Goal: Task Accomplishment & Management: Complete application form

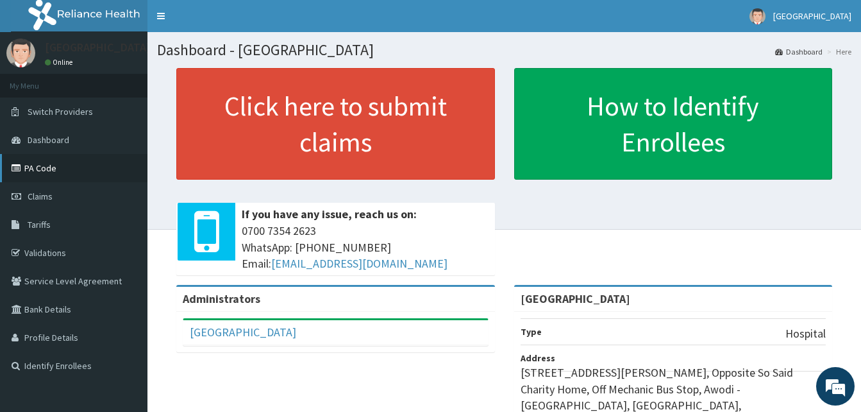
click at [52, 175] on link "PA Code" at bounding box center [73, 168] width 147 height 28
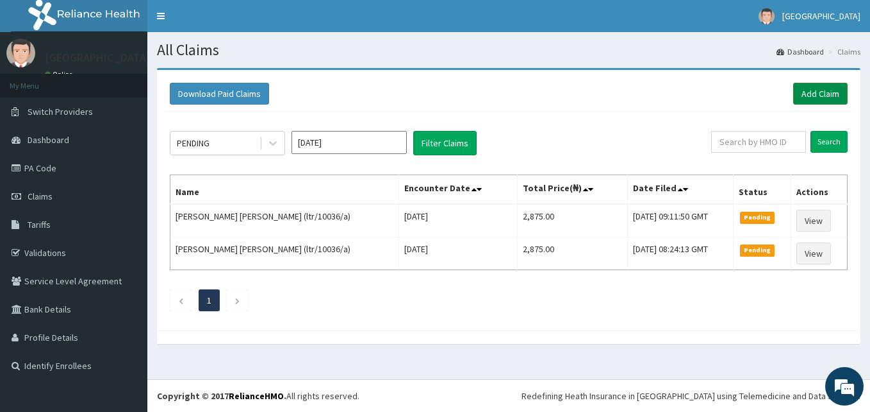
click at [801, 96] on link "Add Claim" at bounding box center [821, 94] width 54 height 22
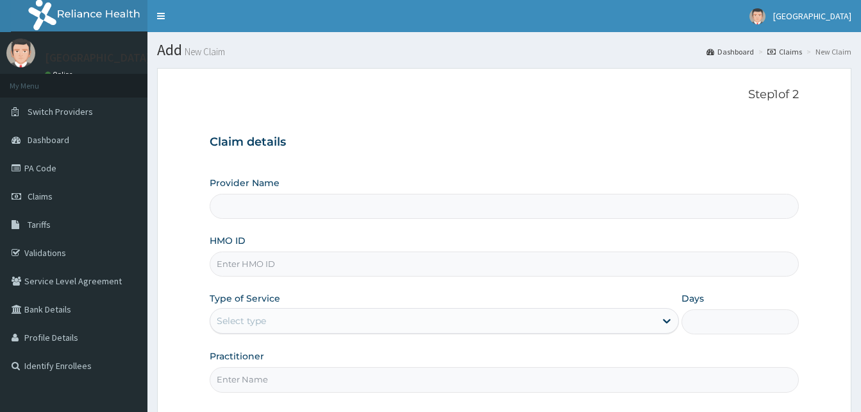
click at [296, 203] on input "Provider Name" at bounding box center [504, 206] width 589 height 25
click at [284, 265] on input "HMO ID" at bounding box center [504, 263] width 589 height 25
type input "ltr/10036/a"
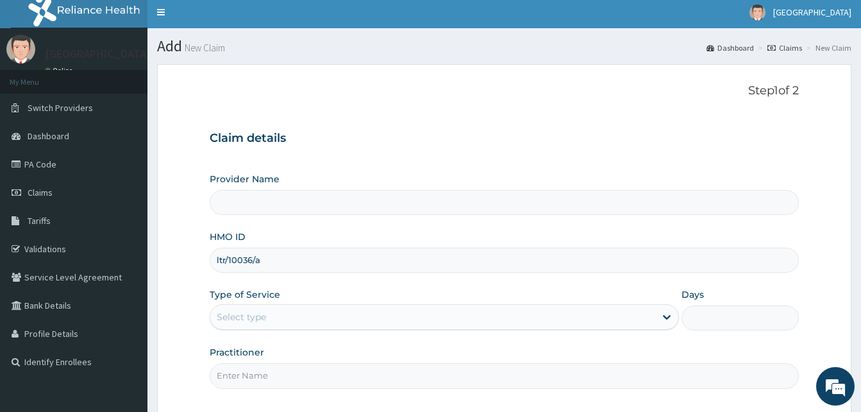
type input "[GEOGRAPHIC_DATA]"
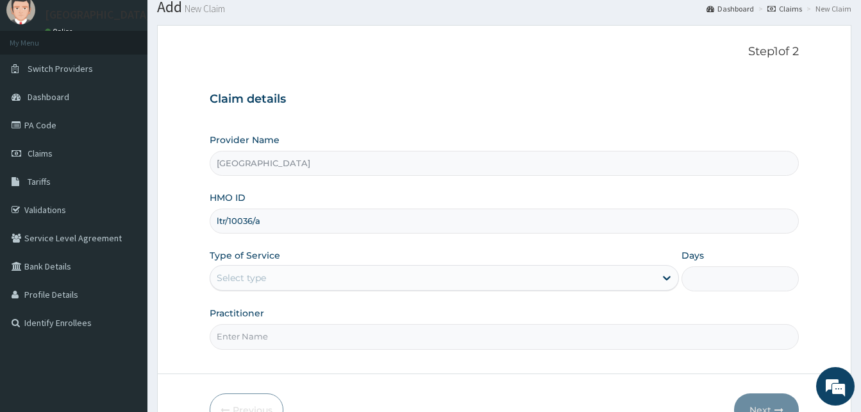
scroll to position [64, 0]
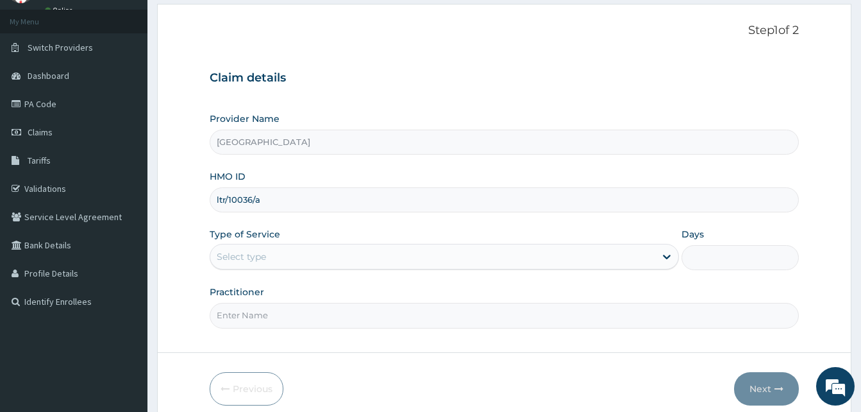
click at [283, 235] on div "Type of Service Select type" at bounding box center [444, 249] width 469 height 42
click at [277, 244] on div "Select type" at bounding box center [444, 257] width 469 height 26
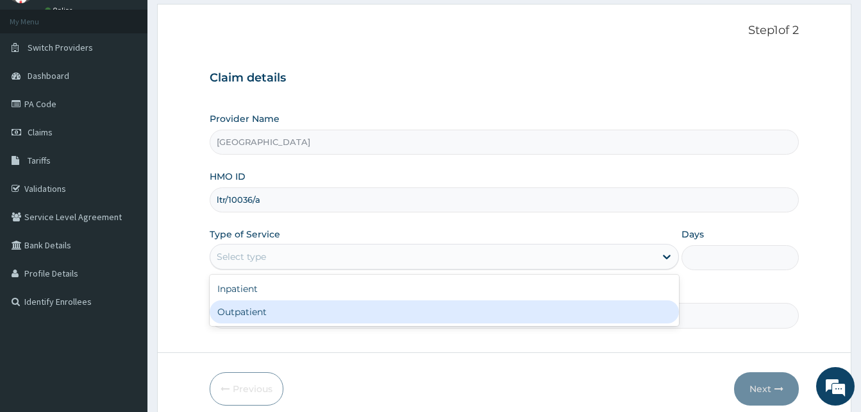
click at [272, 308] on div "Outpatient" at bounding box center [444, 311] width 469 height 23
type input "1"
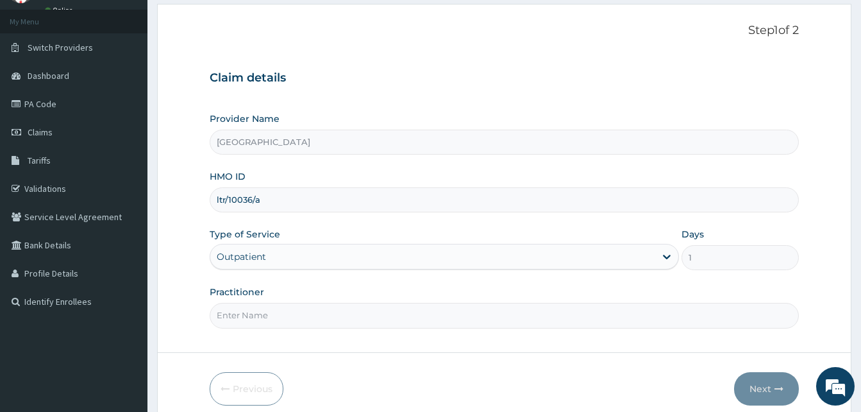
click at [275, 317] on input "Practitioner" at bounding box center [504, 315] width 589 height 25
type input "DR SALAUDIN"
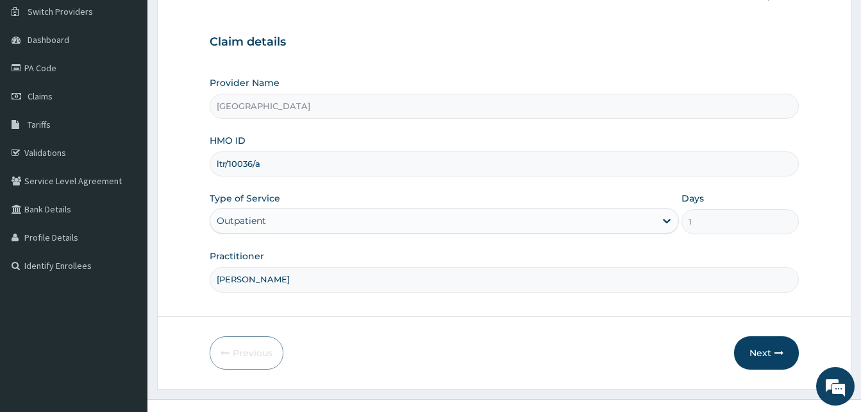
scroll to position [120, 0]
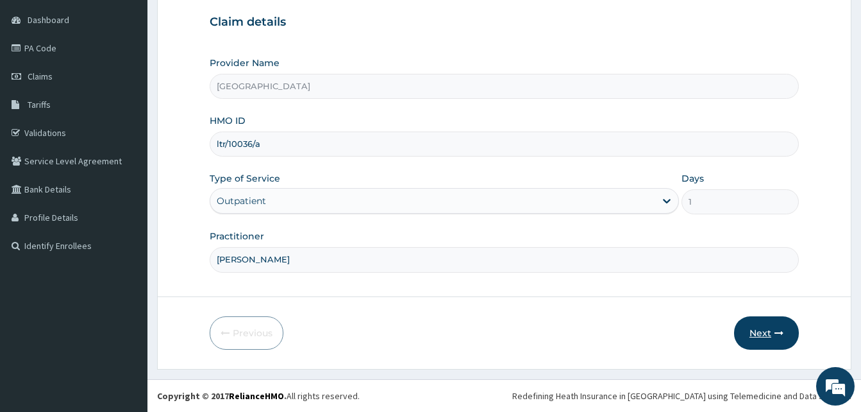
click at [742, 333] on button "Next" at bounding box center [766, 332] width 65 height 33
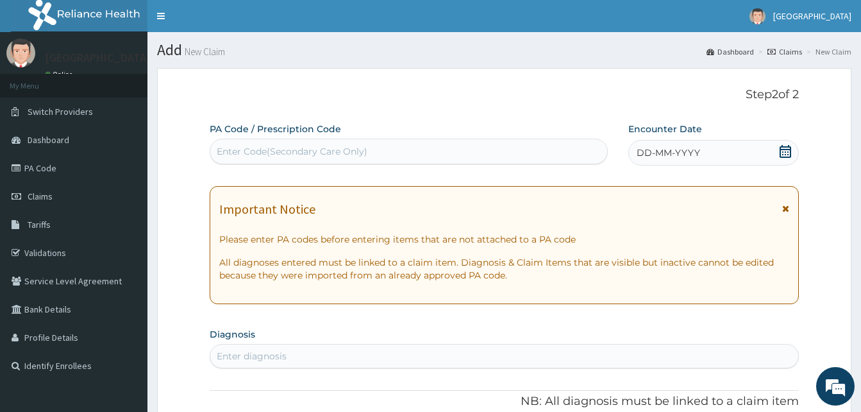
scroll to position [0, 0]
click at [785, 210] on icon at bounding box center [785, 208] width 7 height 9
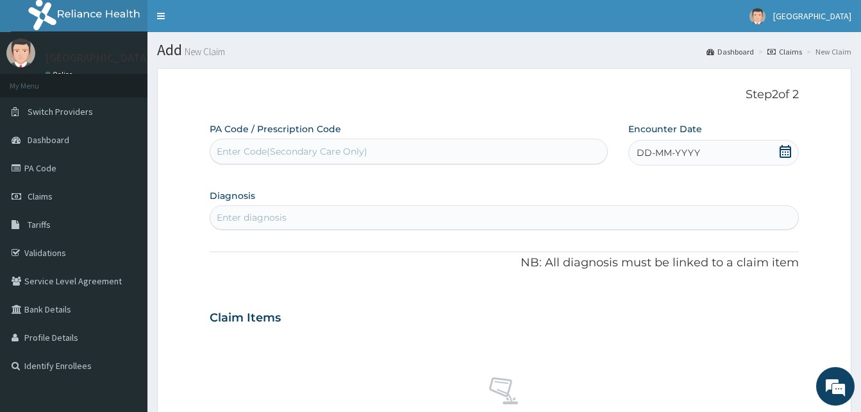
click at [407, 158] on div "Enter Code(Secondary Care Only)" at bounding box center [408, 151] width 397 height 21
paste input "PA/BEE9AF"
type input "PA/BEE9AF"
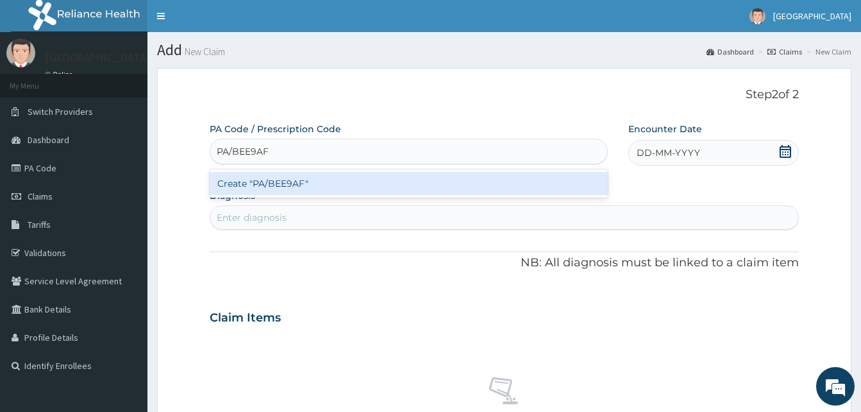
click at [342, 178] on div "Create "PA/BEE9AF"" at bounding box center [409, 183] width 398 height 23
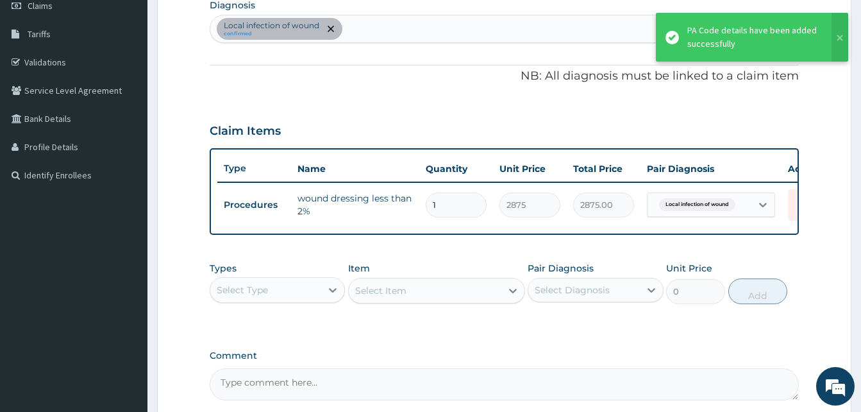
scroll to position [192, 0]
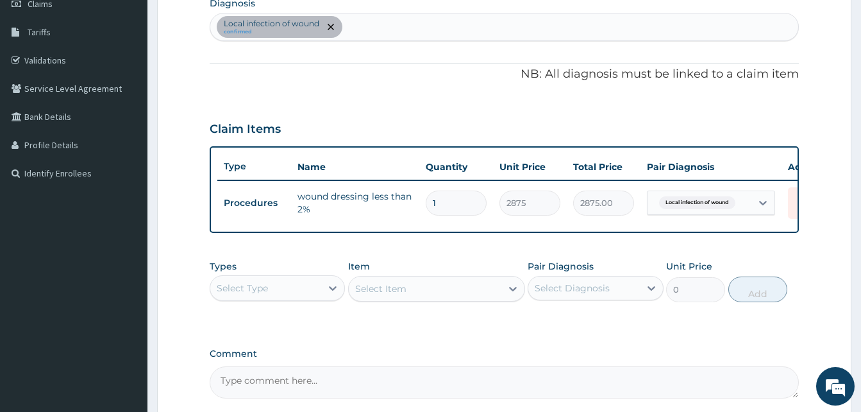
click at [277, 297] on div "Select Type" at bounding box center [265, 288] width 111 height 21
click at [294, 268] on div "Types Select Type Item Select Item Pair Diagnosis Select Diagnosis Unit Price 0…" at bounding box center [504, 280] width 589 height 55
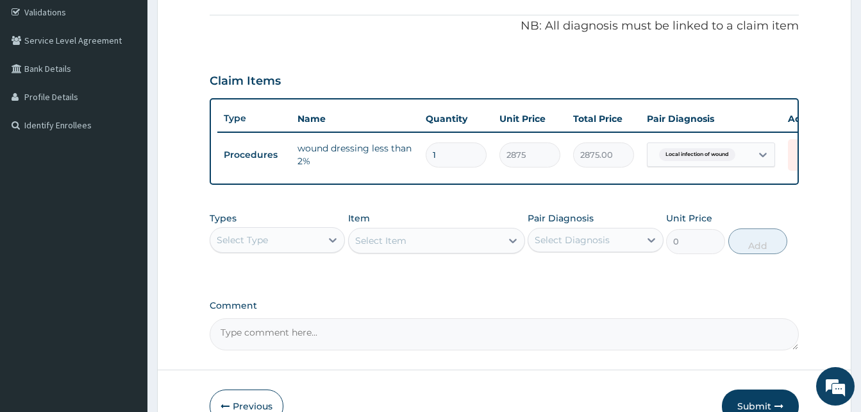
scroll to position [323, 0]
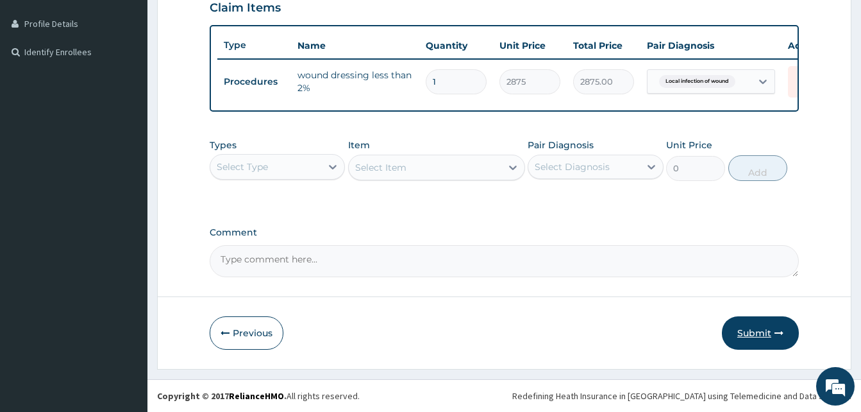
click at [756, 334] on button "Submit" at bounding box center [760, 332] width 77 height 33
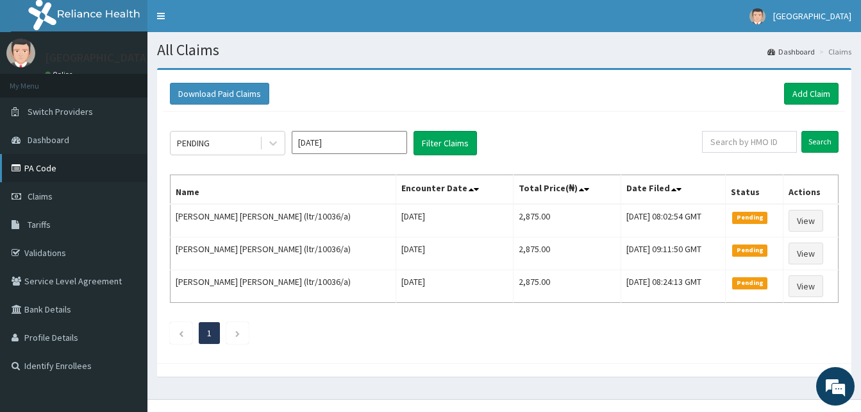
click at [90, 176] on link "PA Code" at bounding box center [73, 168] width 147 height 28
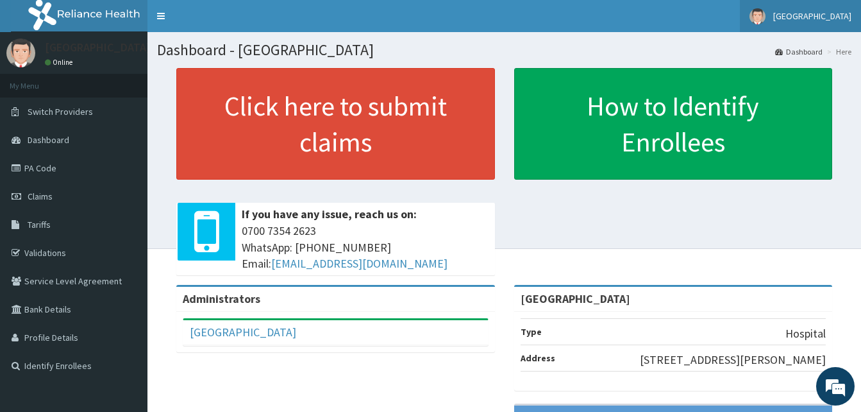
click at [765, 17] on img at bounding box center [757, 16] width 16 height 16
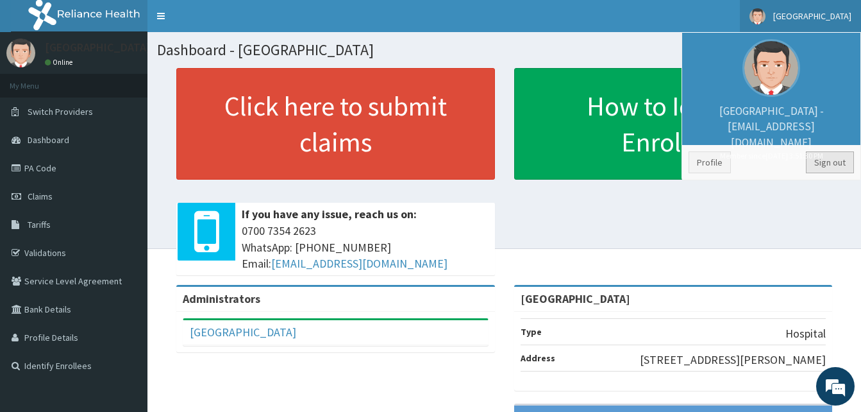
click at [808, 163] on link "Sign out" at bounding box center [830, 162] width 48 height 22
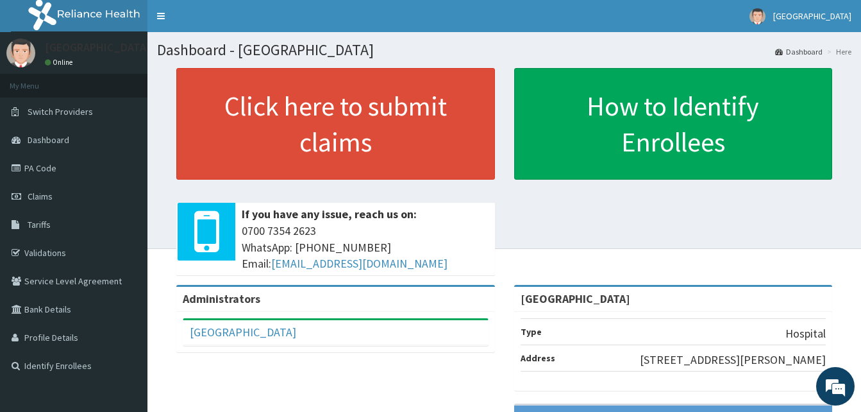
click at [635, 38] on section "Dashboard - [GEOGRAPHIC_DATA] Dashboard Here" at bounding box center [503, 45] width 713 height 26
click at [39, 173] on link "PA Code" at bounding box center [73, 168] width 147 height 28
click at [56, 166] on link "PA Code" at bounding box center [73, 168] width 147 height 28
